Goal: Use online tool/utility

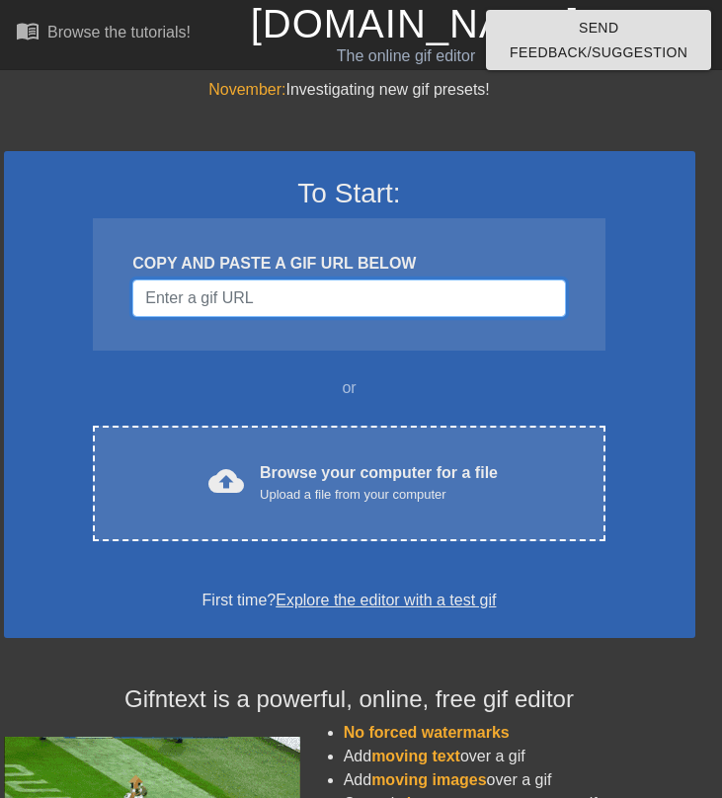
click at [326, 297] on input "Username" at bounding box center [348, 298] width 433 height 38
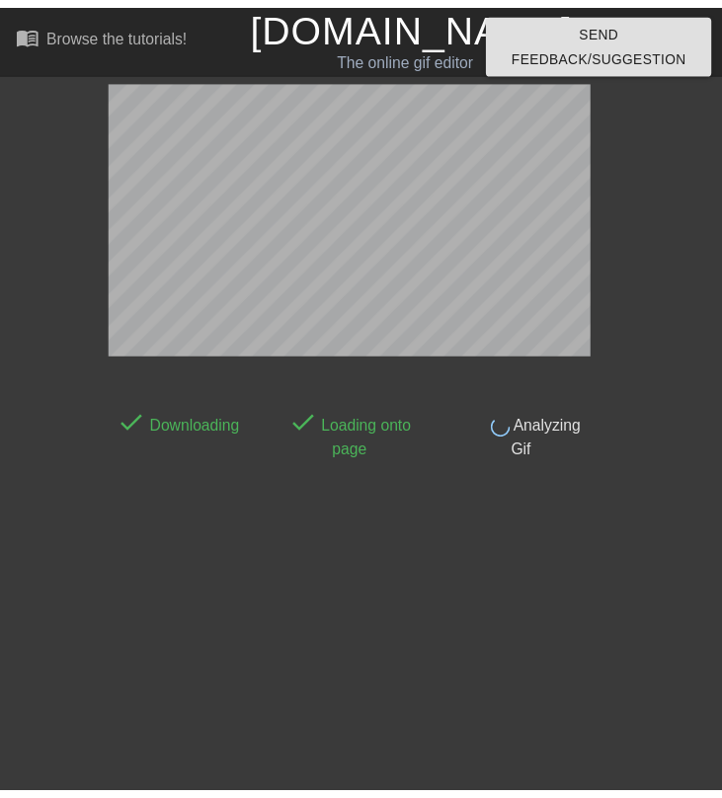
scroll to position [48, 0]
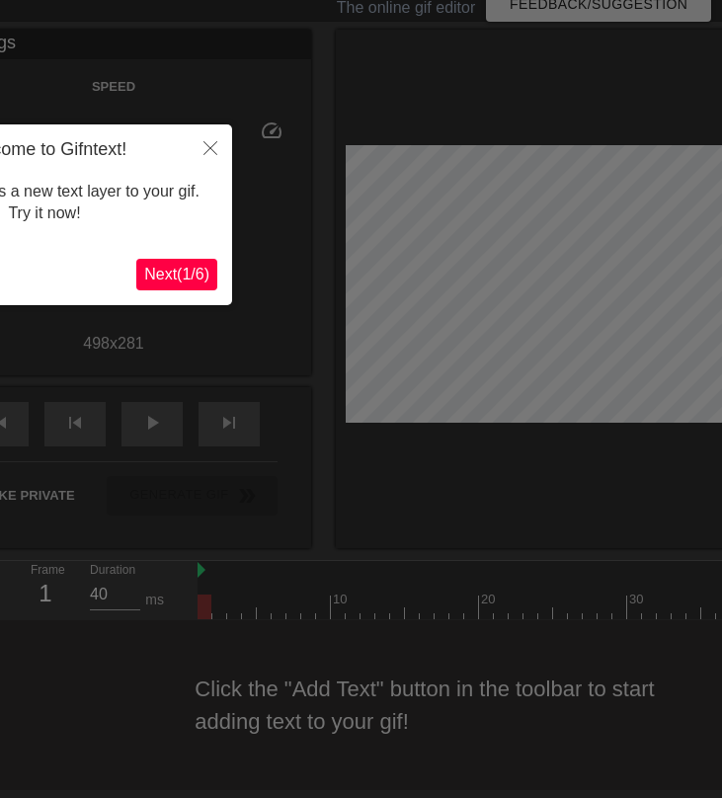
click at [197, 273] on span "Next ( 1 / 6 )" at bounding box center [176, 274] width 65 height 17
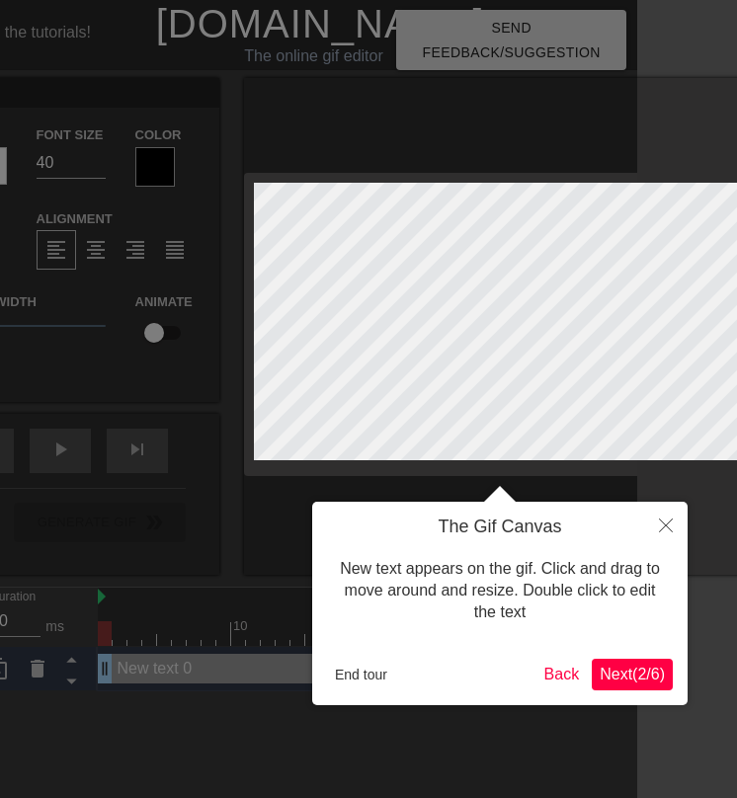
scroll to position [0, 118]
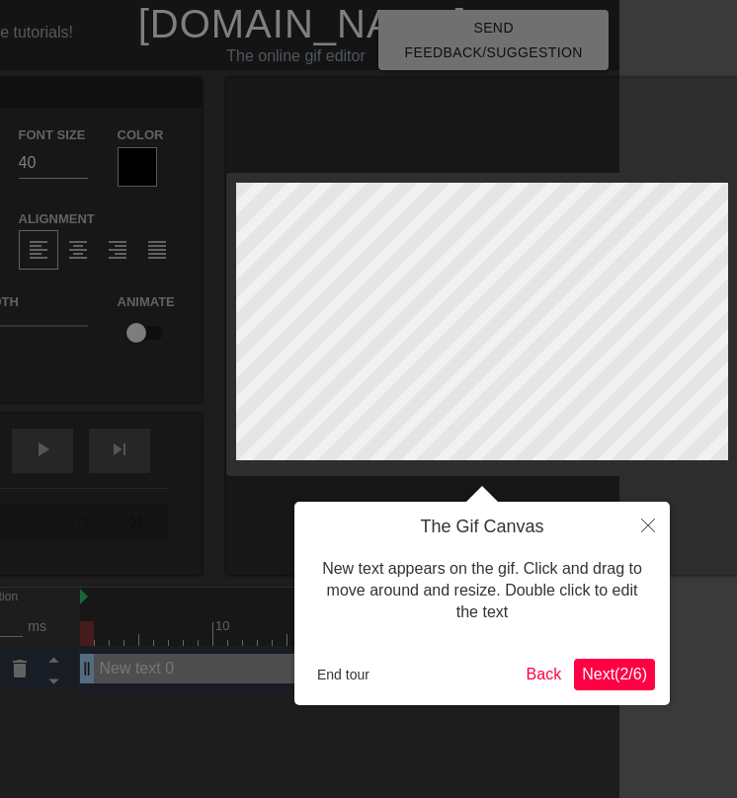
click at [608, 673] on span "Next ( 2 / 6 )" at bounding box center [614, 674] width 65 height 17
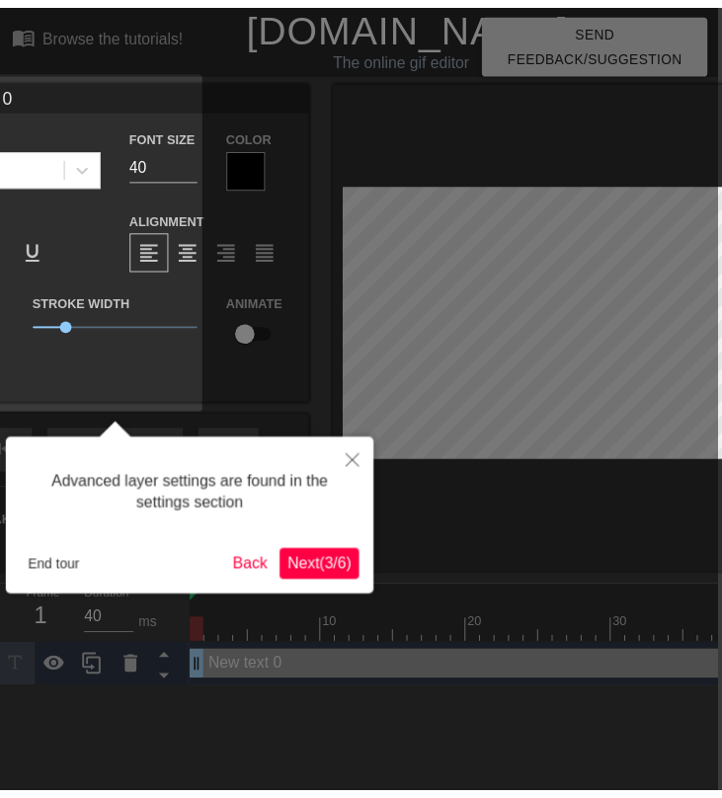
scroll to position [0, 1]
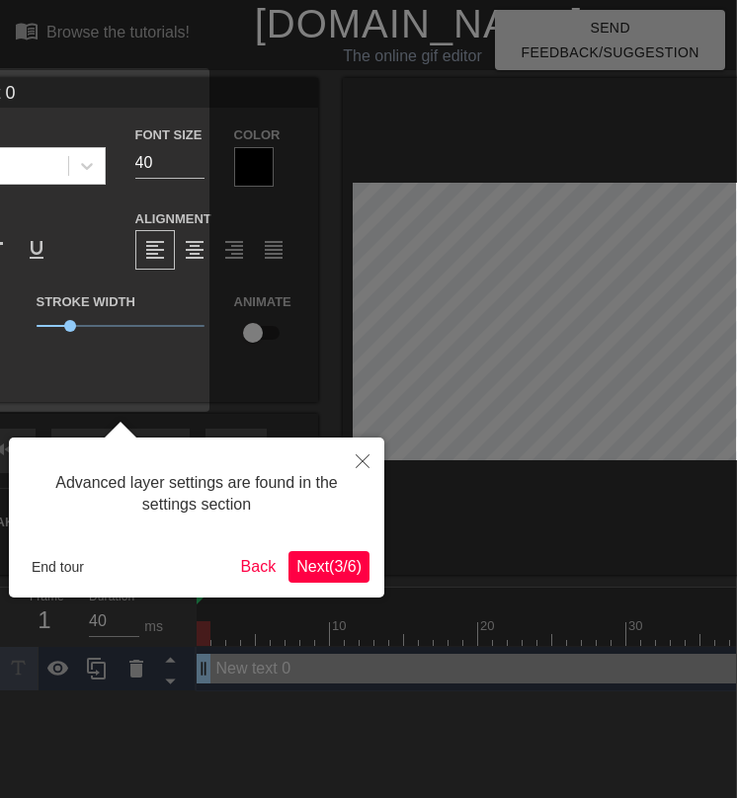
click at [320, 569] on span "Next ( 3 / 6 )" at bounding box center [328, 566] width 65 height 17
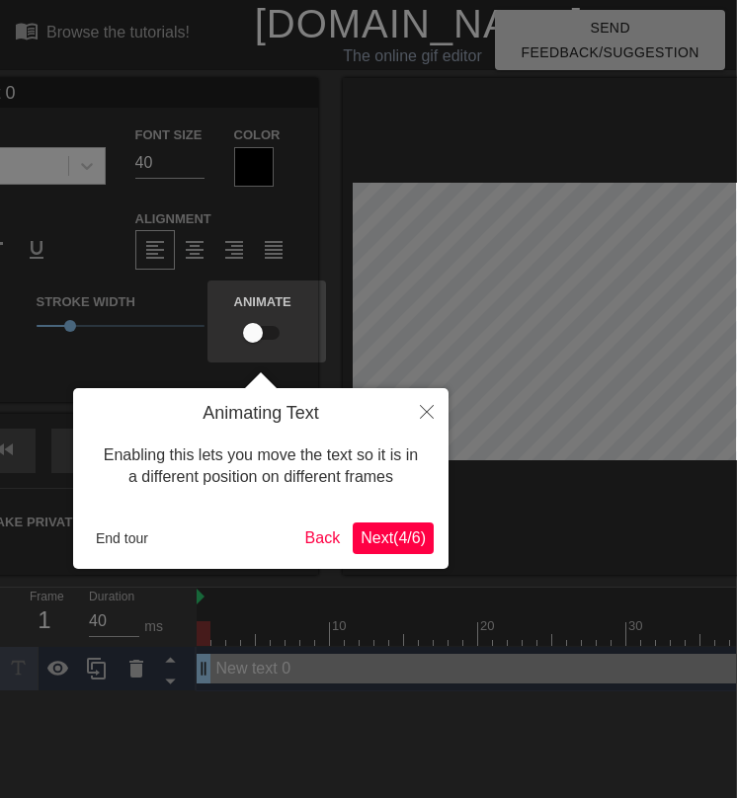
click at [381, 536] on span "Next ( 4 / 6 )" at bounding box center [392, 537] width 65 height 17
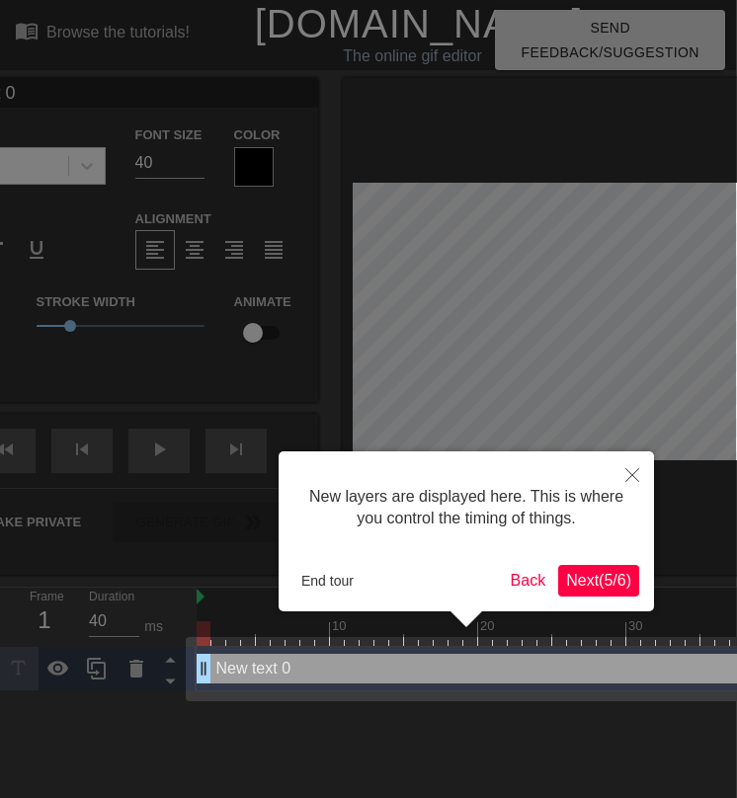
click at [569, 578] on span "Next ( 5 / 6 )" at bounding box center [598, 580] width 65 height 17
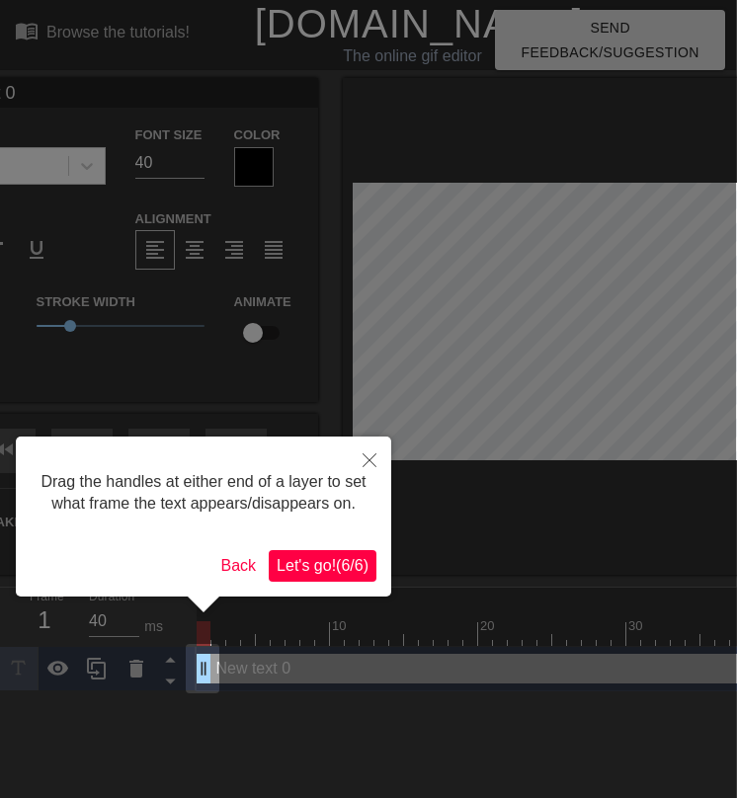
click at [335, 574] on span "Let's go! ( 6 / 6 )" at bounding box center [322, 565] width 92 height 17
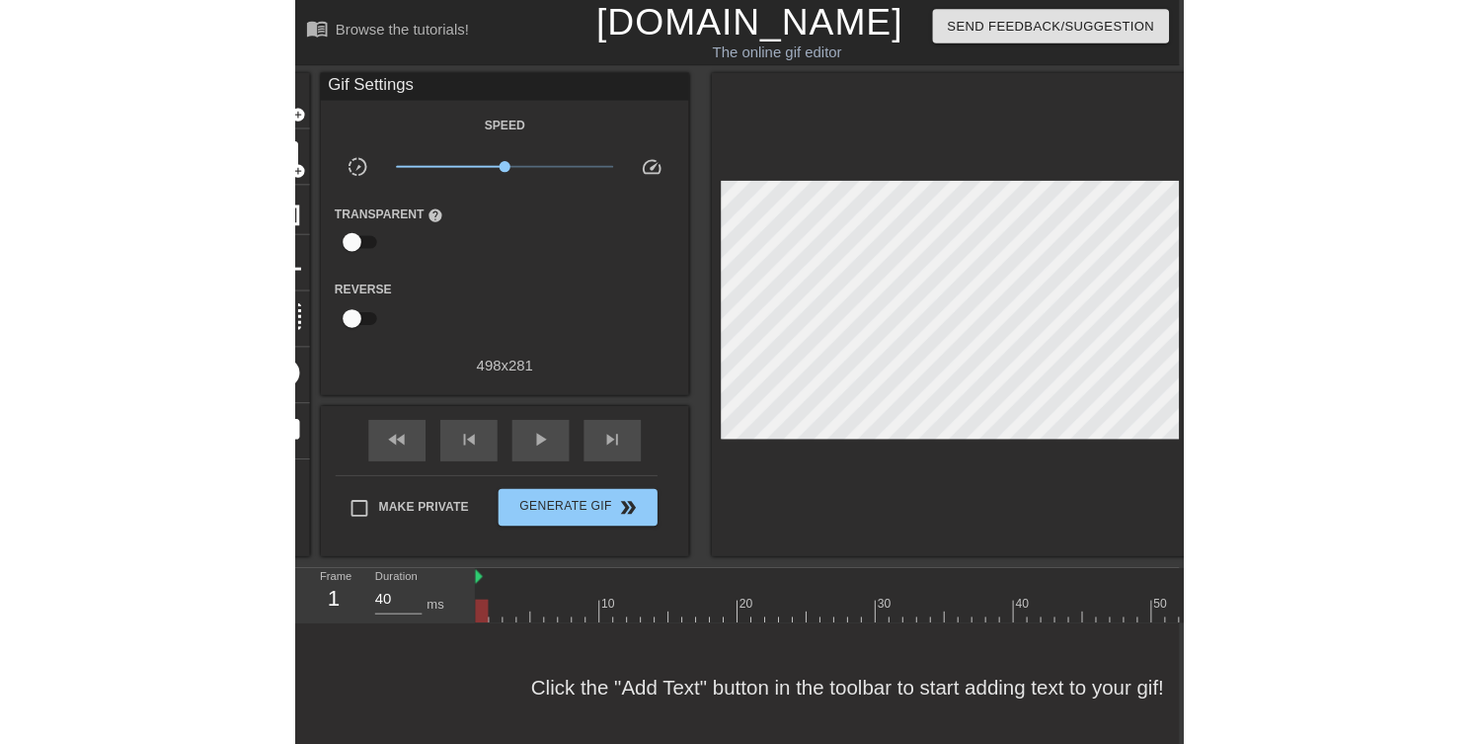
scroll to position [0, 0]
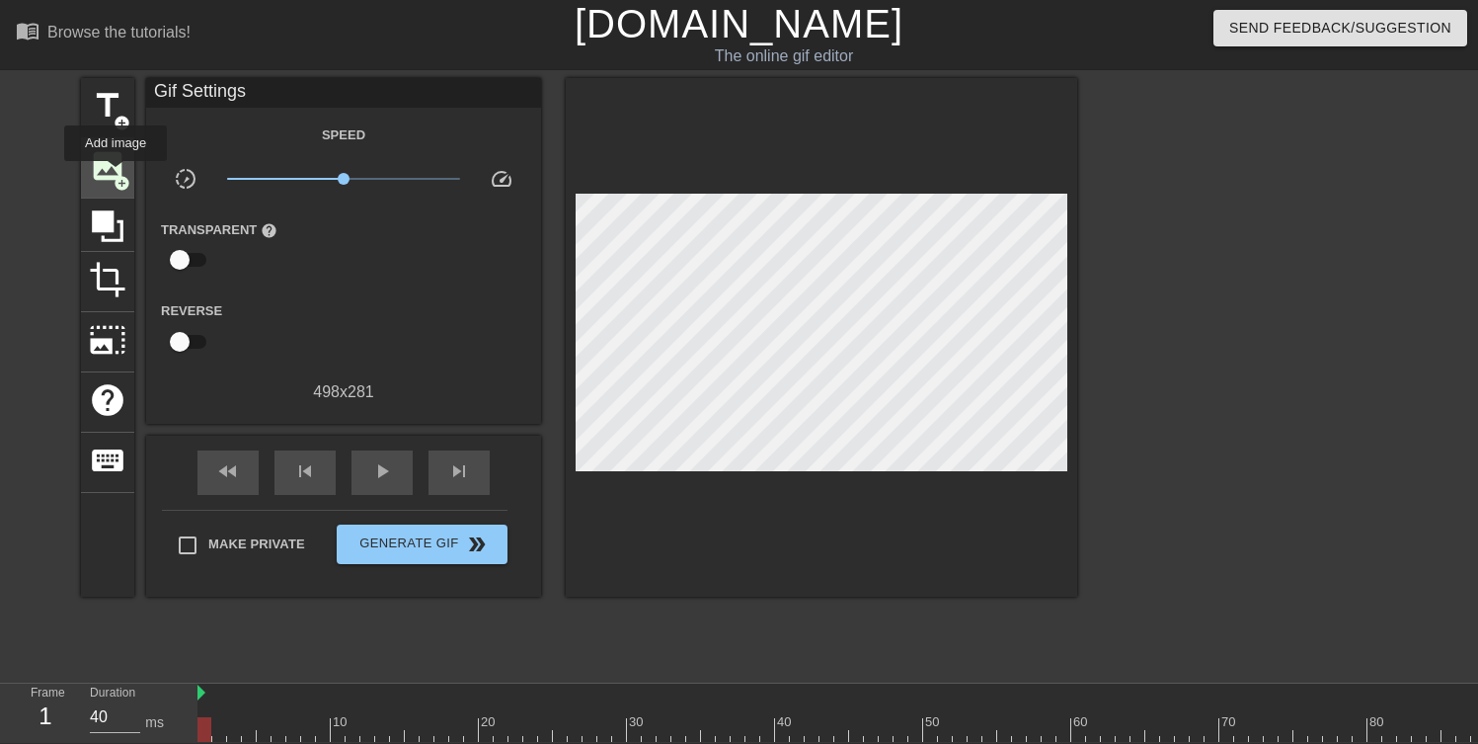
click at [117, 175] on span "add_circle" at bounding box center [122, 183] width 17 height 17
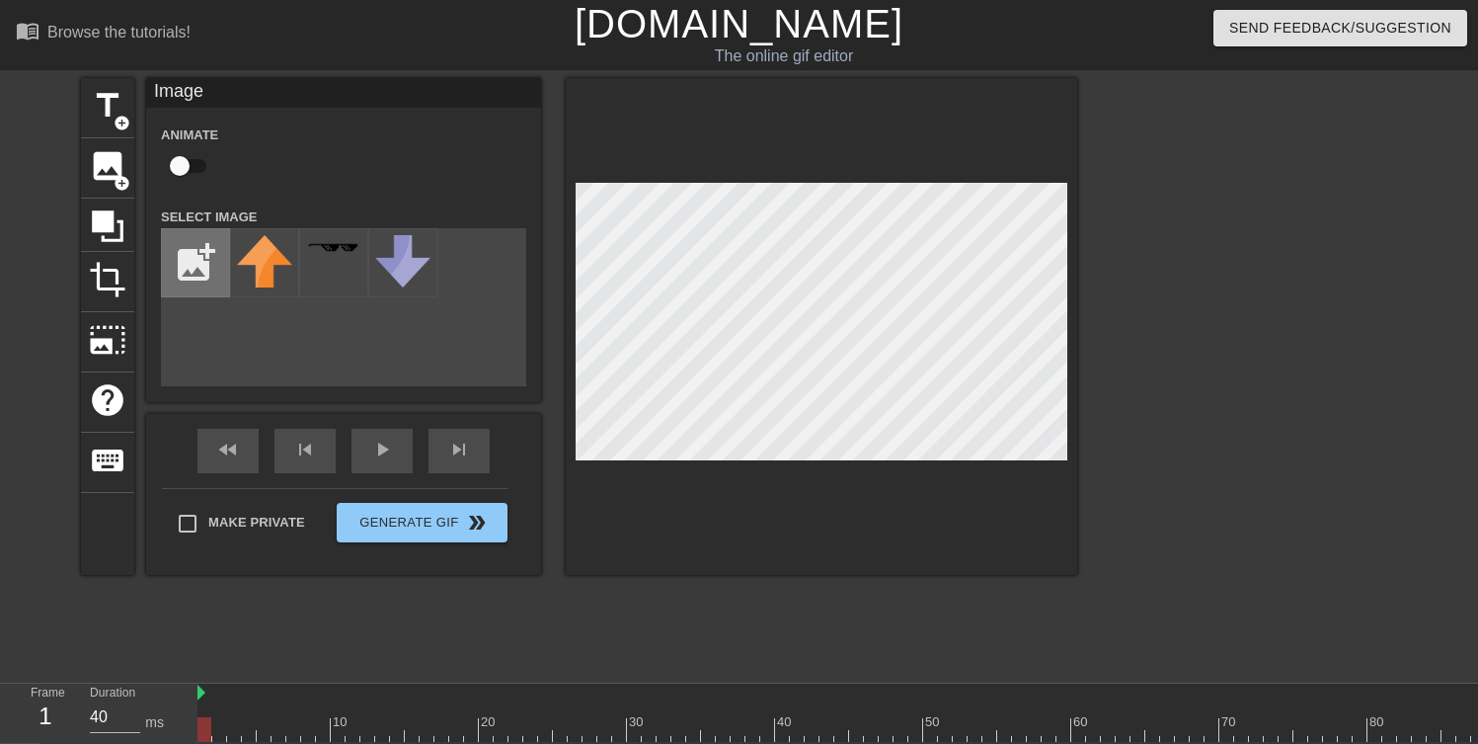
click at [210, 265] on input "file" at bounding box center [195, 262] width 67 height 67
type input "C:\fakepath\true [PERSON_NAME] mid quality.webp"
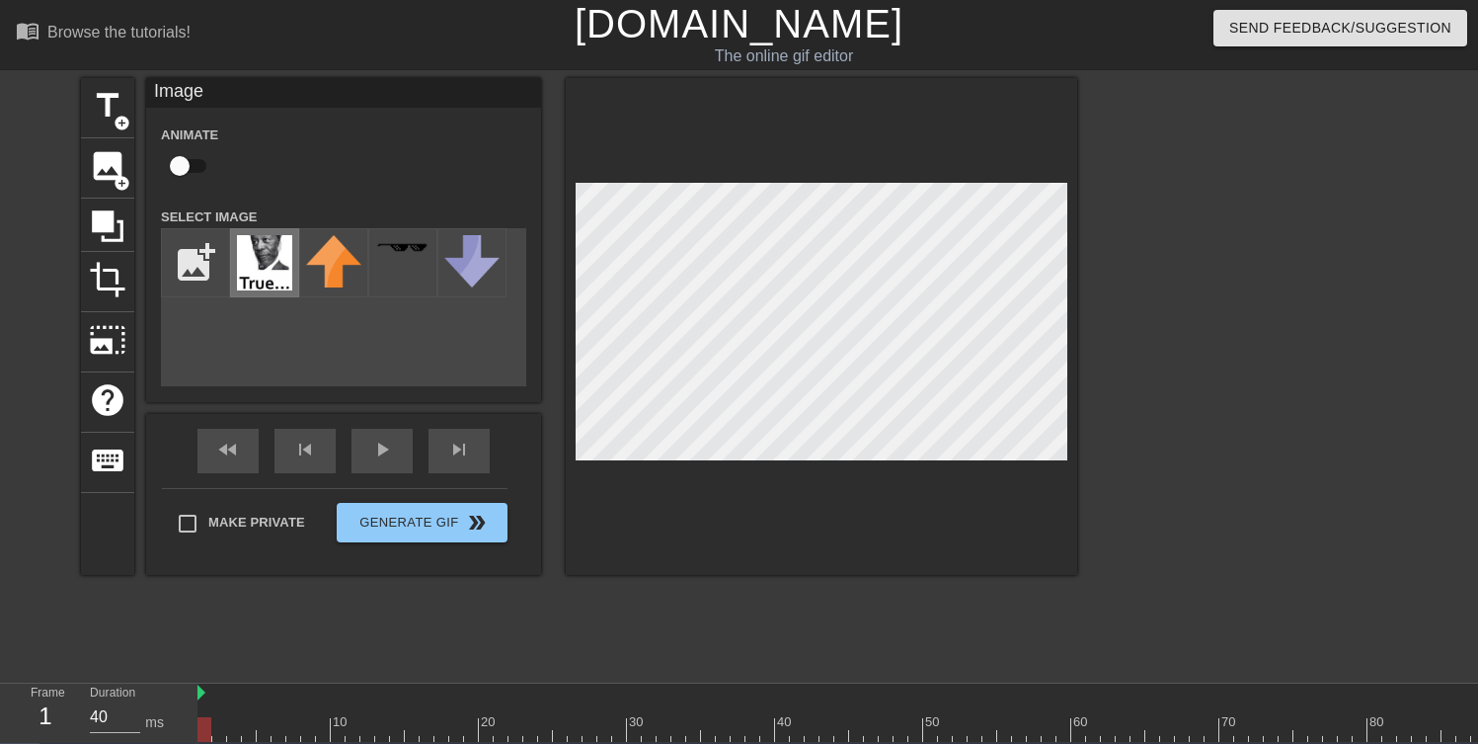
click at [253, 273] on img at bounding box center [264, 262] width 55 height 55
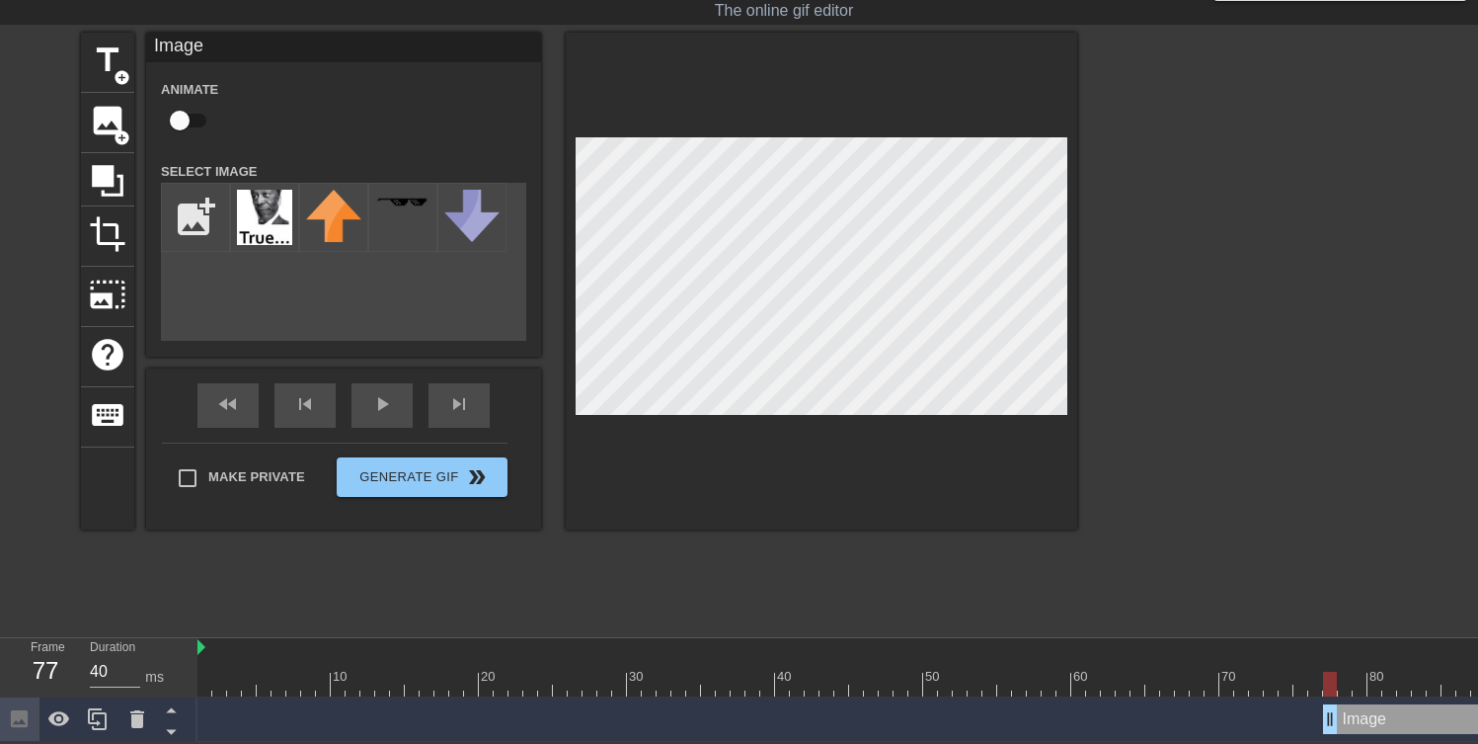
drag, startPoint x: 206, startPoint y: 728, endPoint x: 1326, endPoint y: 737, distance: 1119.8
click at [721, 737] on div "Image drag_handle drag_handle" at bounding box center [1182, 719] width 1970 height 44
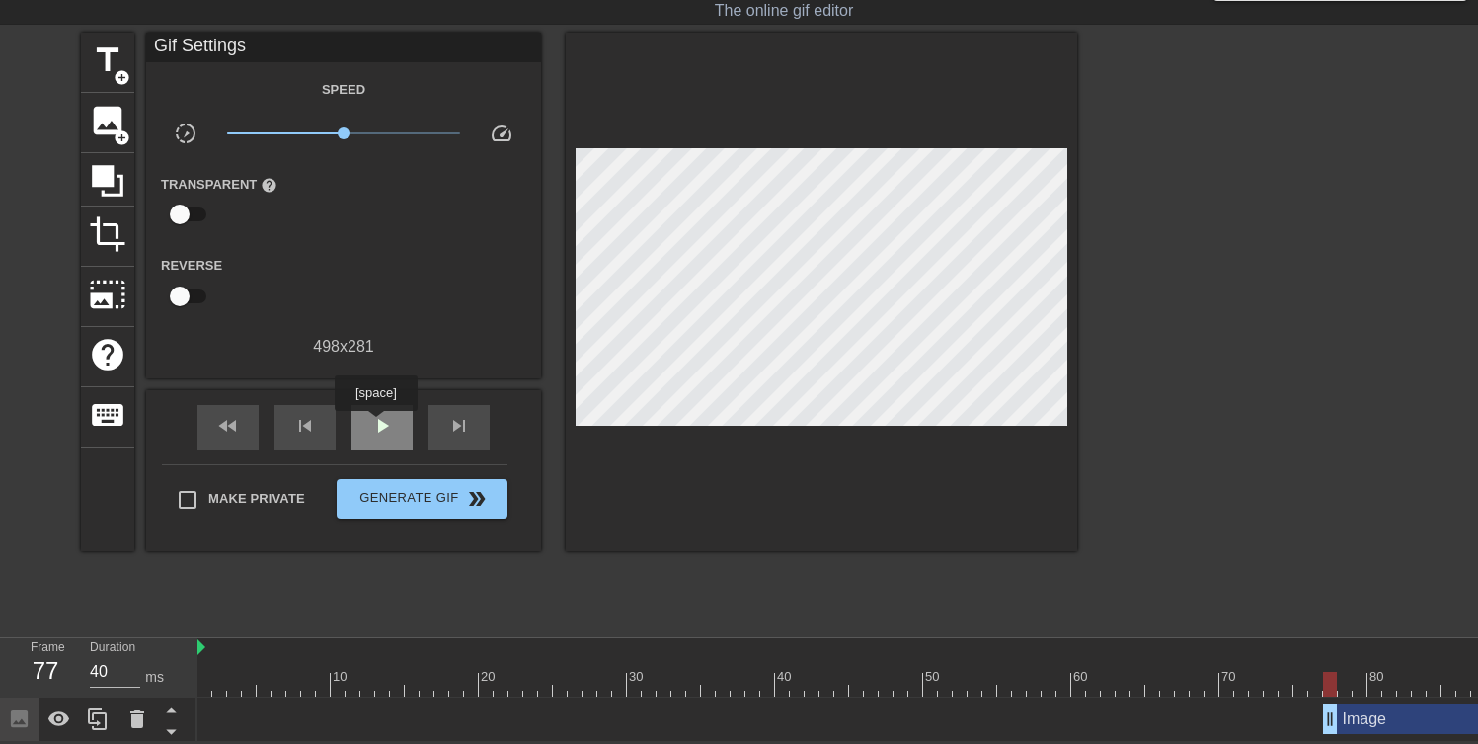
click at [379, 426] on span "play_arrow" at bounding box center [382, 426] width 24 height 24
click at [379, 426] on span "pause" at bounding box center [382, 426] width 24 height 24
click at [379, 427] on span "play_arrow" at bounding box center [382, 426] width 24 height 24
click at [379, 427] on span "pause" at bounding box center [382, 426] width 24 height 24
click at [381, 430] on span "play_arrow" at bounding box center [382, 426] width 24 height 24
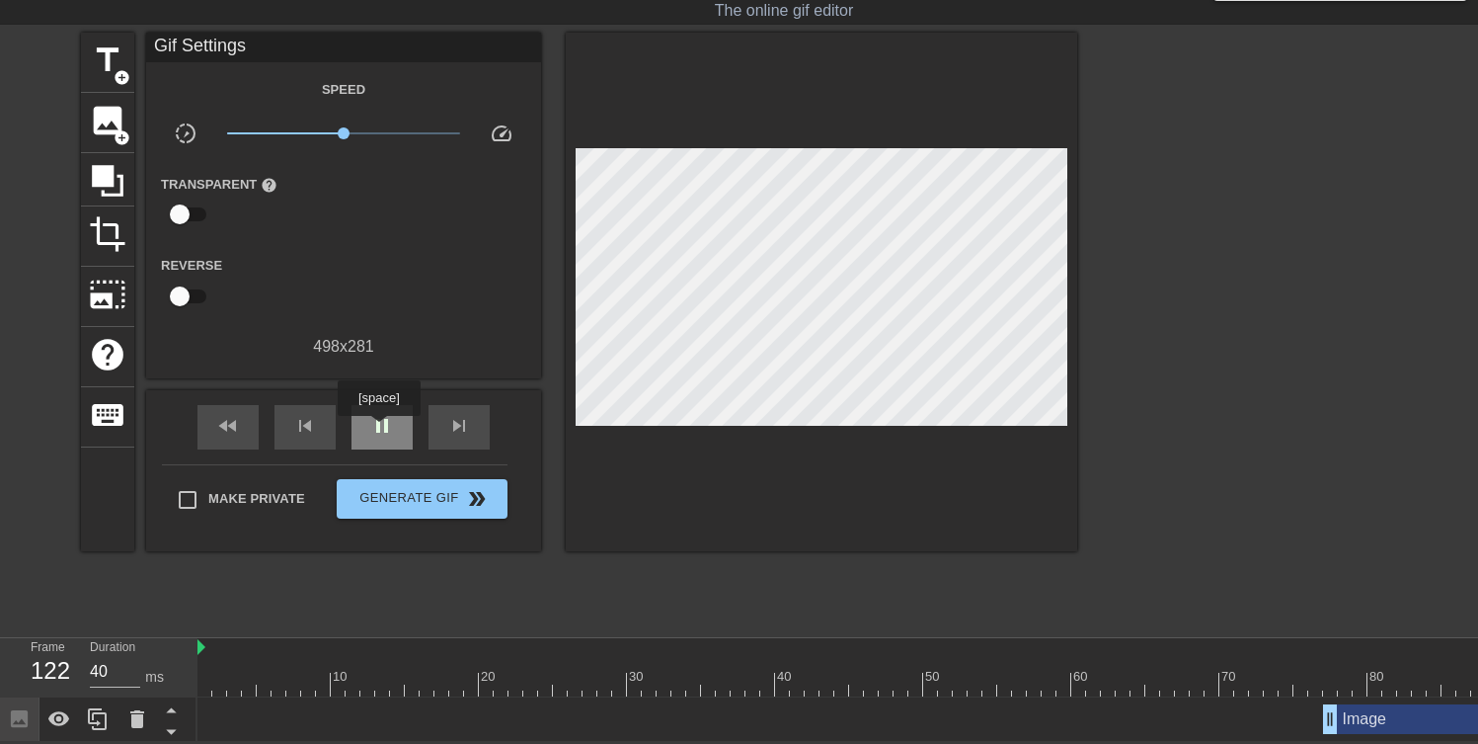
click at [381, 430] on span "pause" at bounding box center [382, 426] width 24 height 24
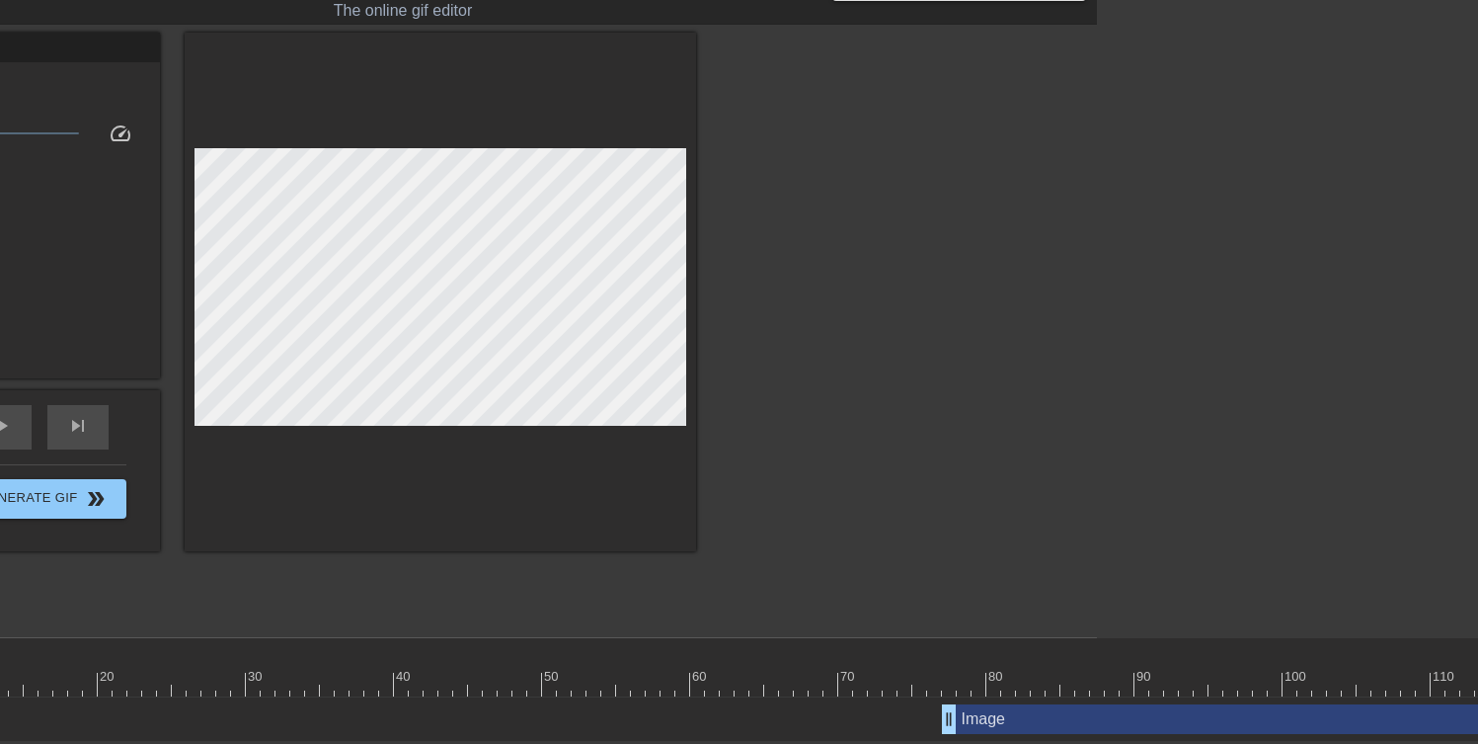
scroll to position [46, 694]
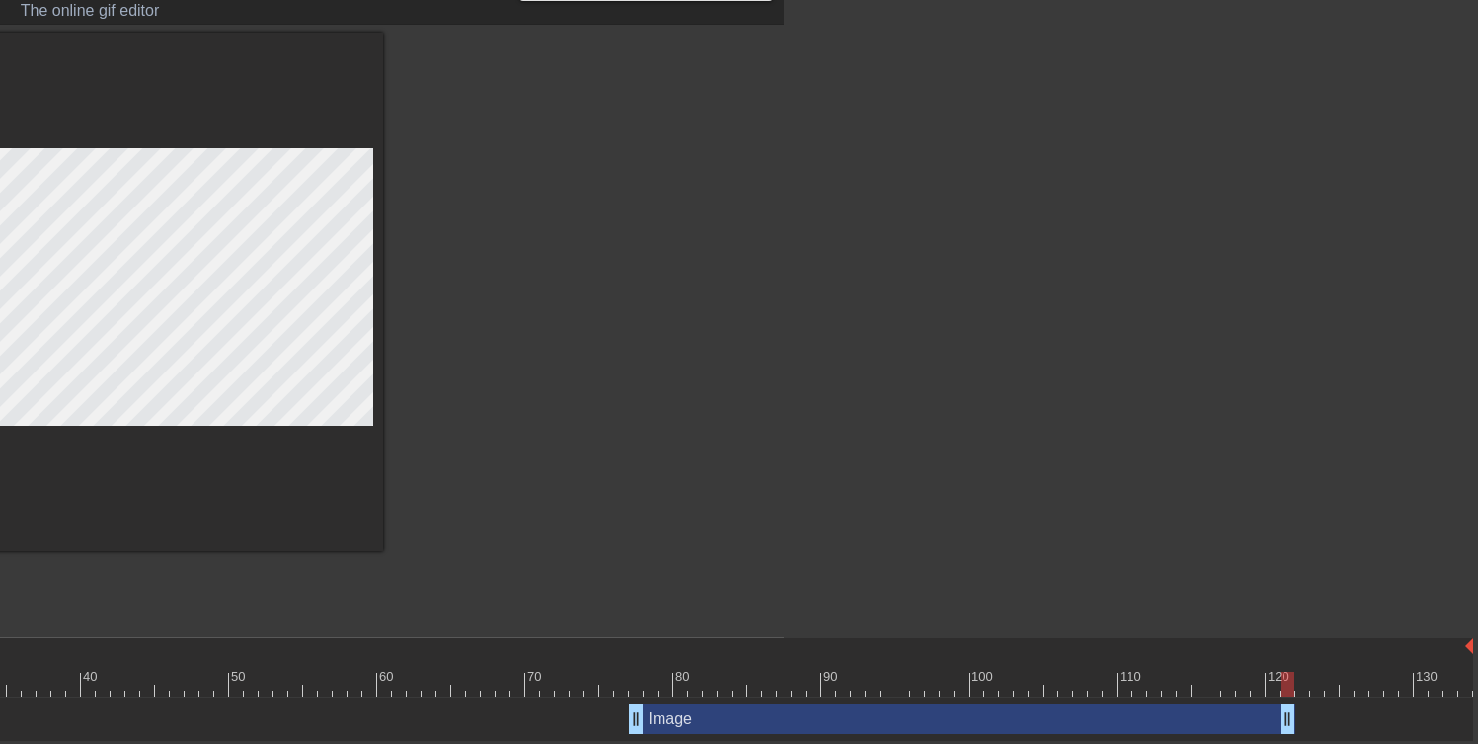
drag, startPoint x: 1464, startPoint y: 712, endPoint x: 1291, endPoint y: 727, distance: 174.4
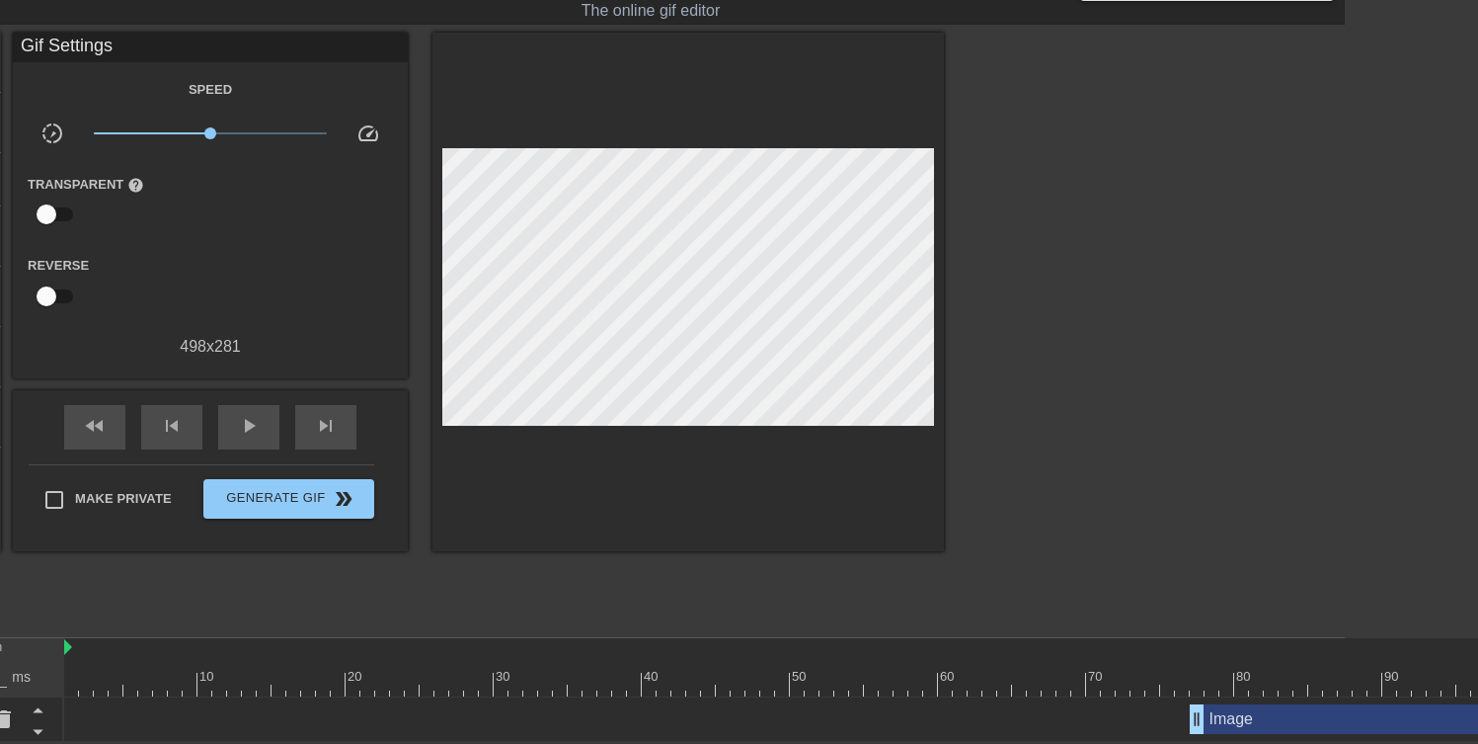
scroll to position [46, 0]
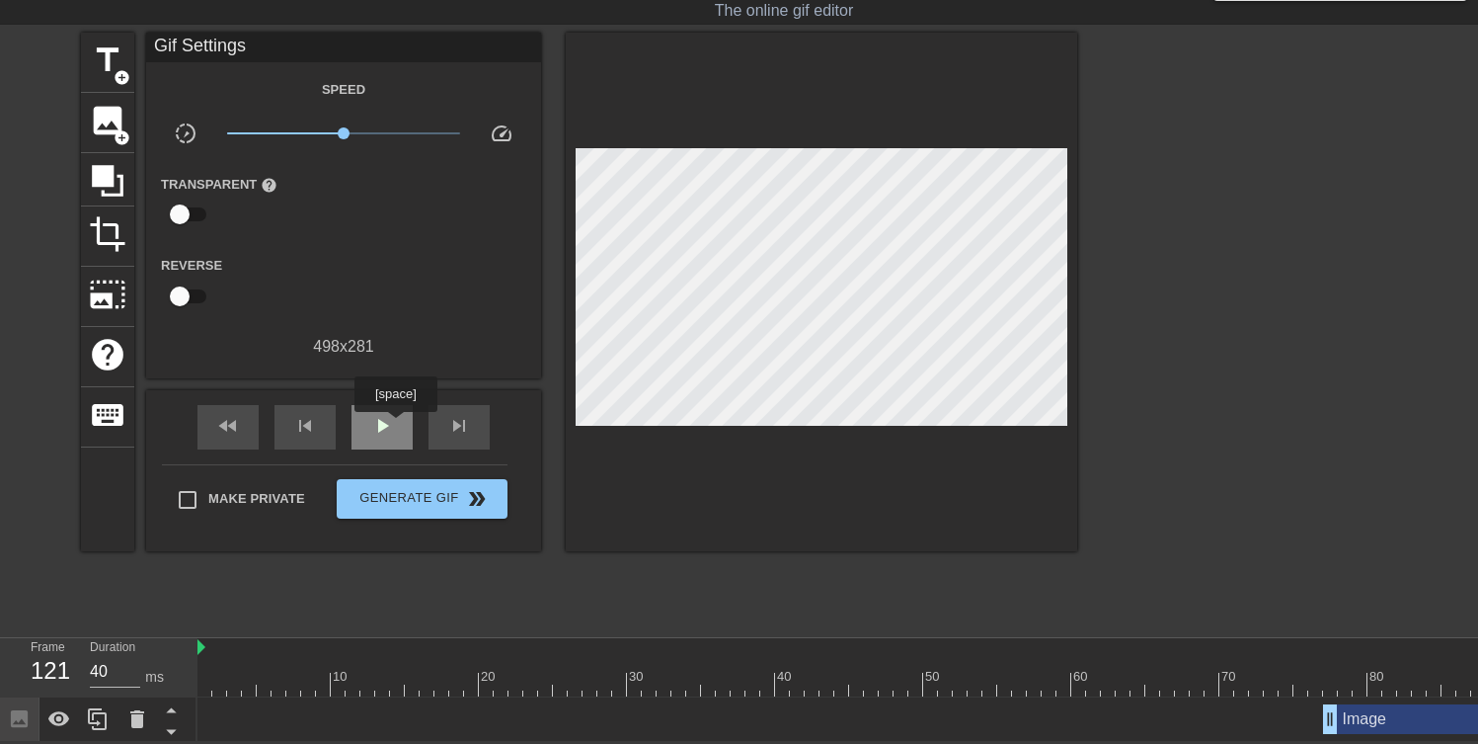
click at [397, 427] on div "play_arrow" at bounding box center [382, 427] width 61 height 44
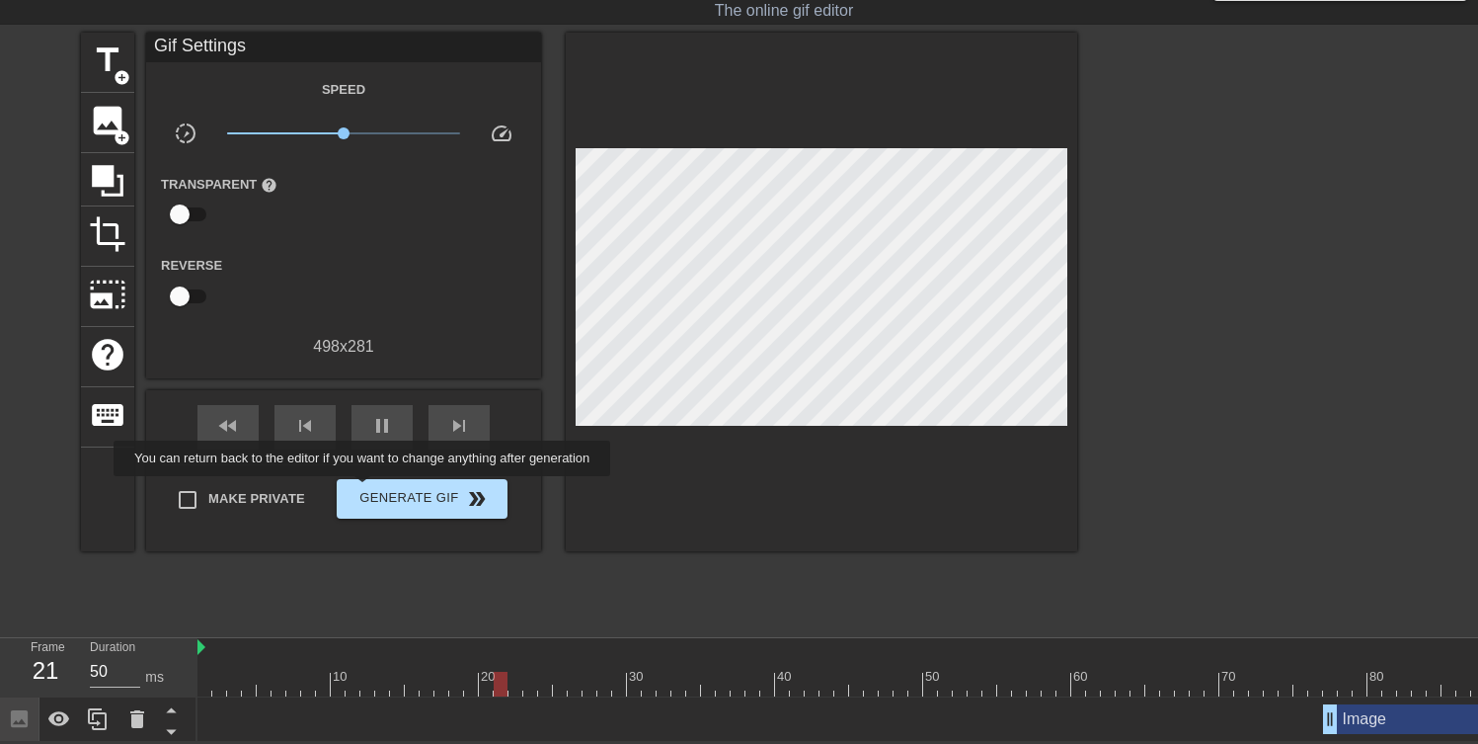
type input "40"
click at [375, 490] on span "Generate Gif double_arrow" at bounding box center [422, 499] width 155 height 24
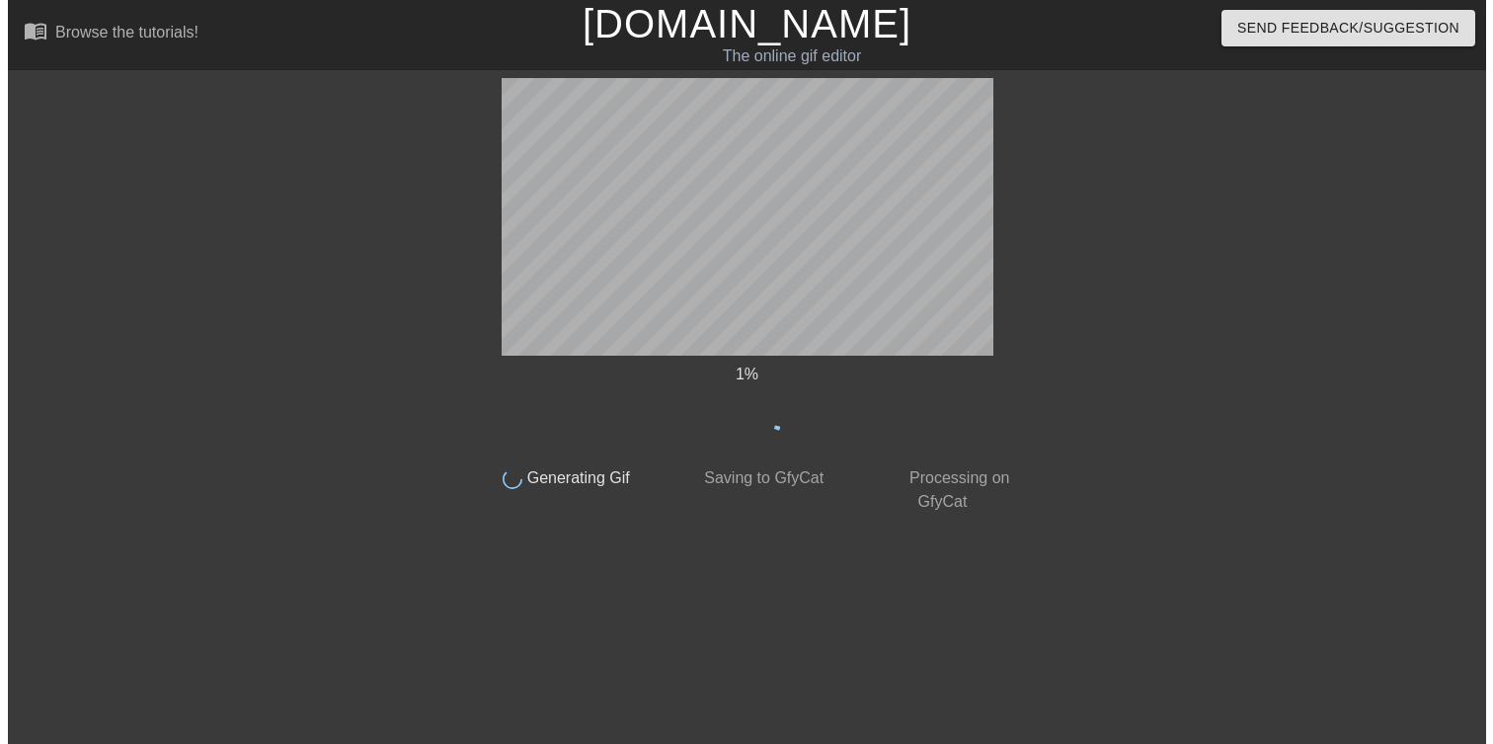
scroll to position [0, 0]
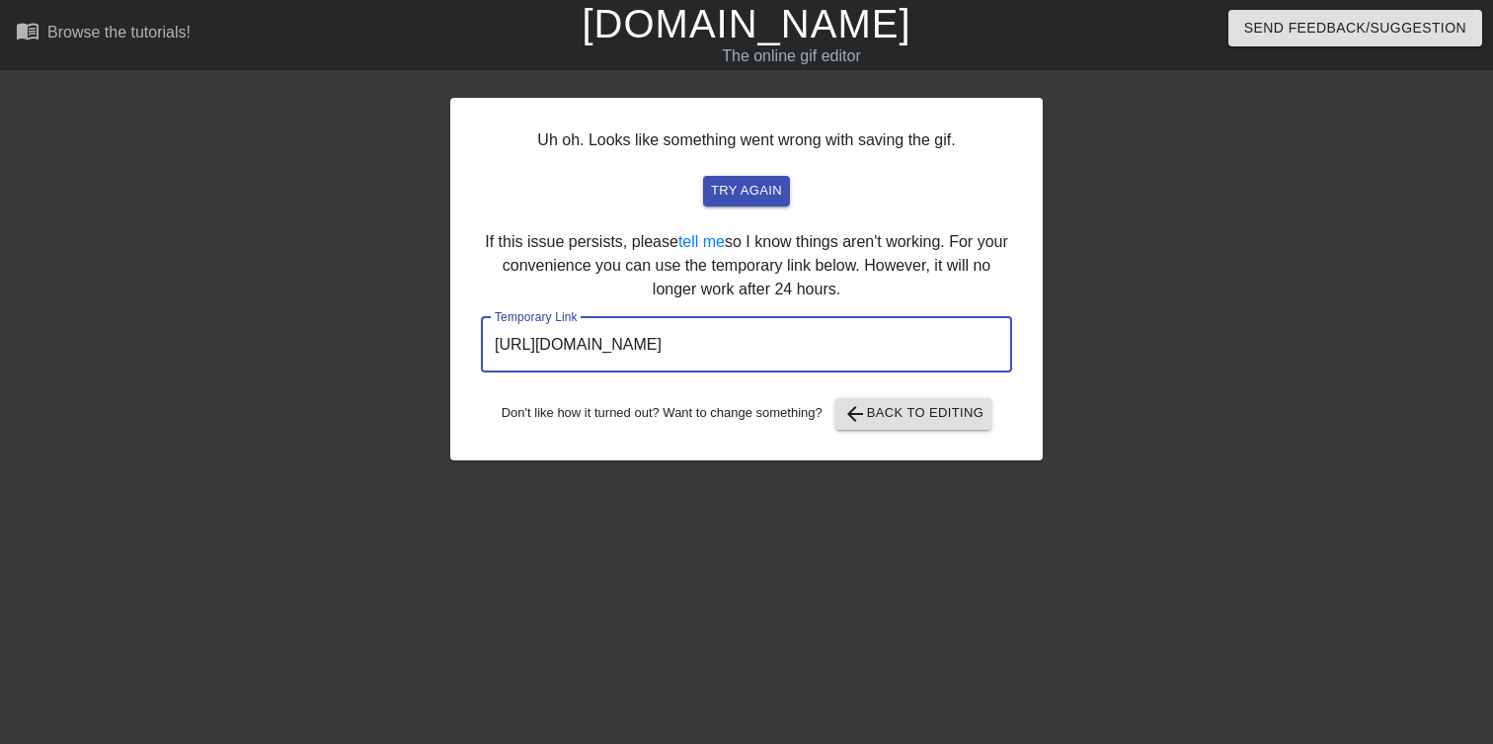
drag, startPoint x: 926, startPoint y: 342, endPoint x: 382, endPoint y: 329, distance: 544.3
click at [382, 330] on div "Uh oh. Looks like something went wrong with saving the gif. try again If this i…" at bounding box center [746, 374] width 1493 height 592
